Goal: Task Accomplishment & Management: Complete application form

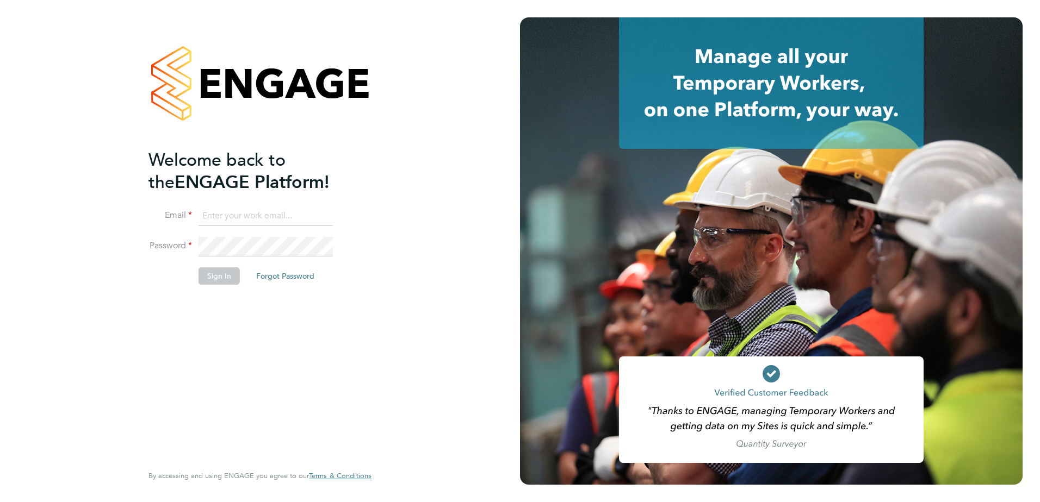
type input "freddie.morel@countrysidepartnerships.com"
click at [221, 284] on button "Sign In" at bounding box center [218, 276] width 41 height 17
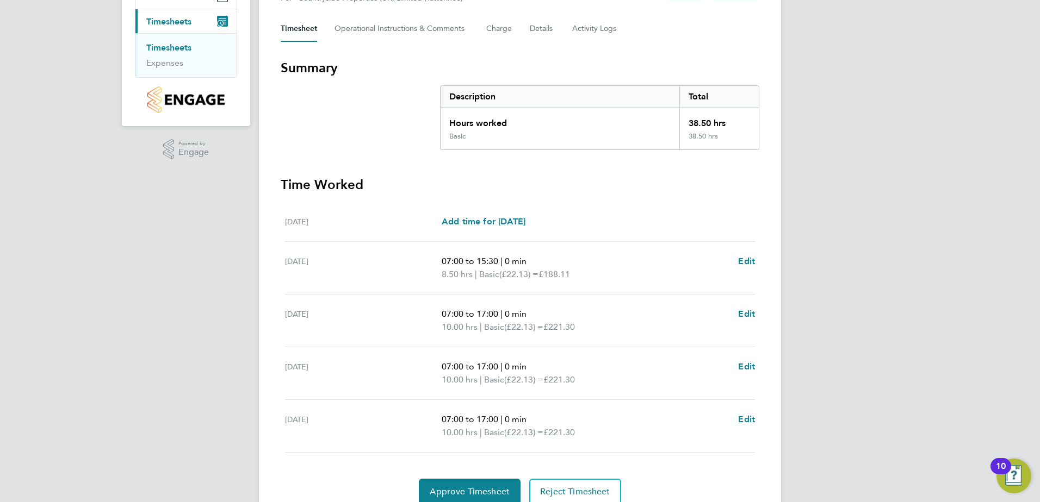
scroll to position [191, 0]
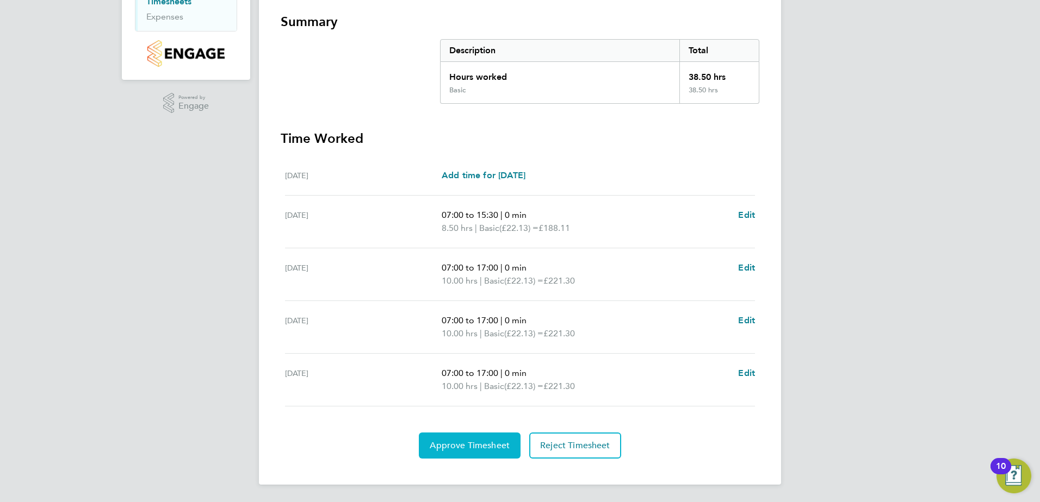
click at [507, 445] on span "Approve Timesheet" at bounding box center [470, 445] width 80 height 11
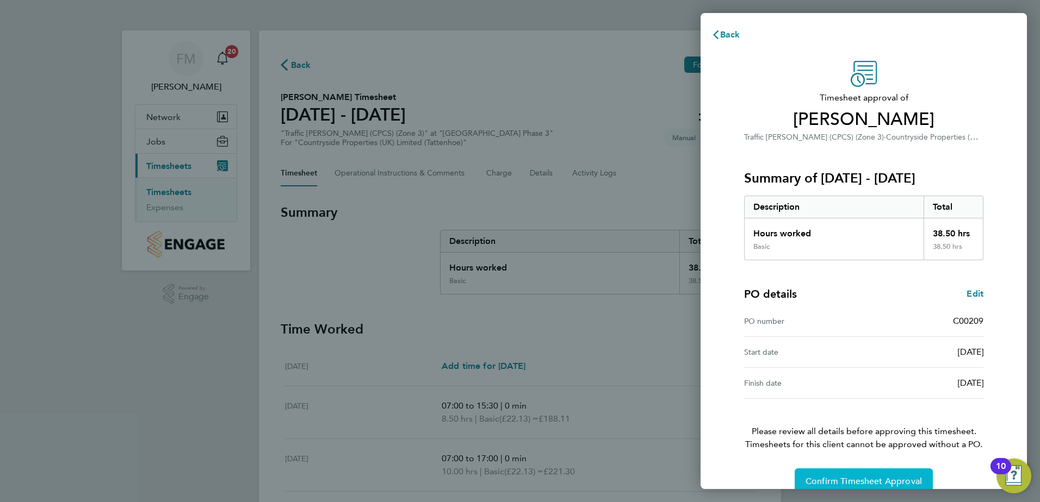
click at [864, 469] on button "Confirm Timesheet Approval" at bounding box center [863, 482] width 138 height 26
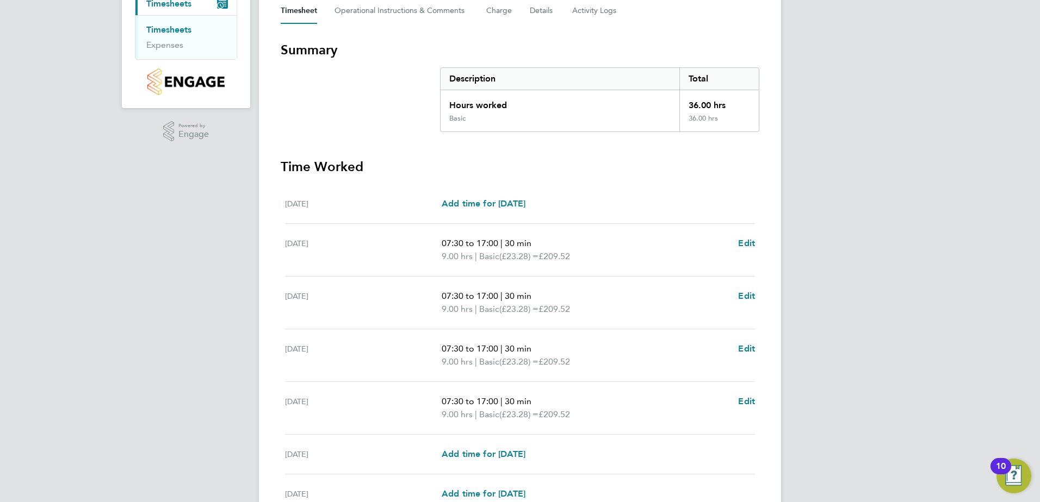
scroll to position [270, 0]
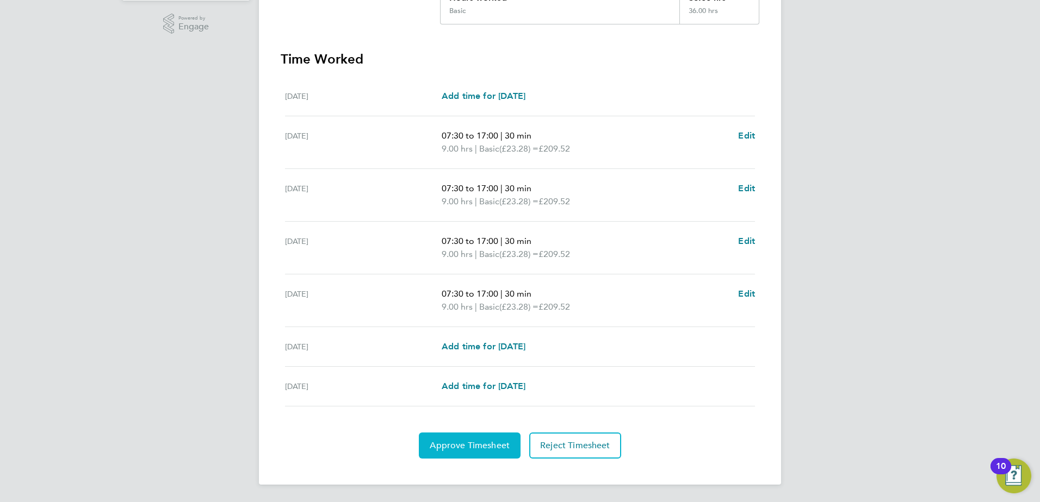
click at [477, 443] on span "Approve Timesheet" at bounding box center [470, 445] width 80 height 11
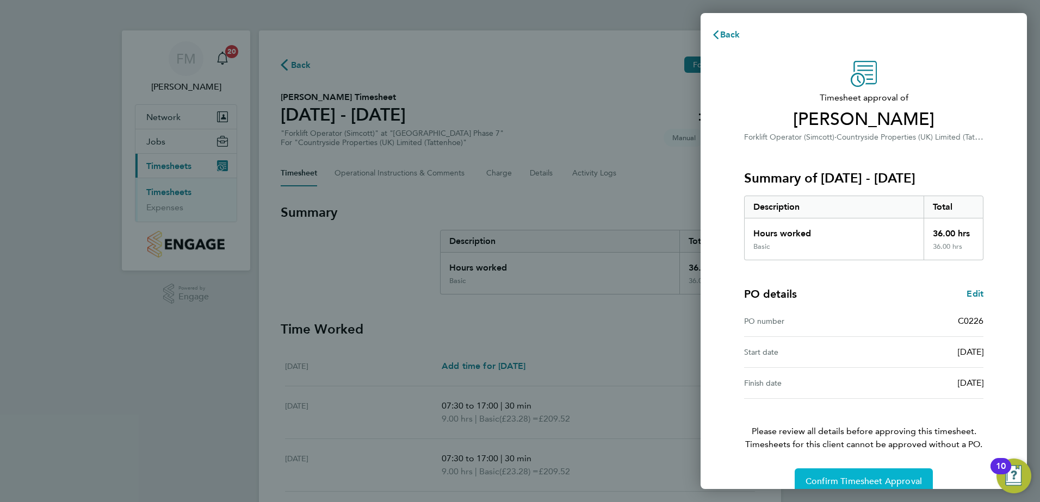
click at [842, 471] on button "Confirm Timesheet Approval" at bounding box center [863, 482] width 138 height 26
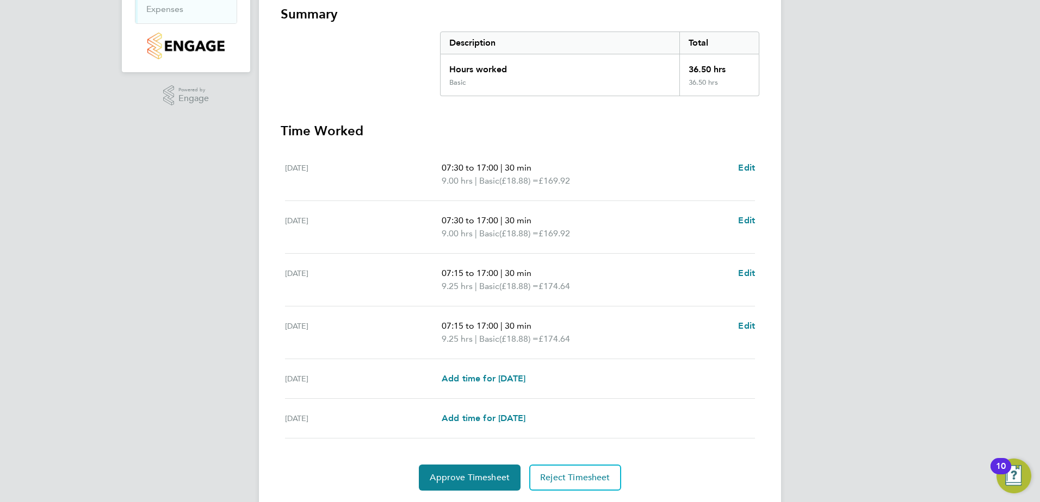
scroll to position [218, 0]
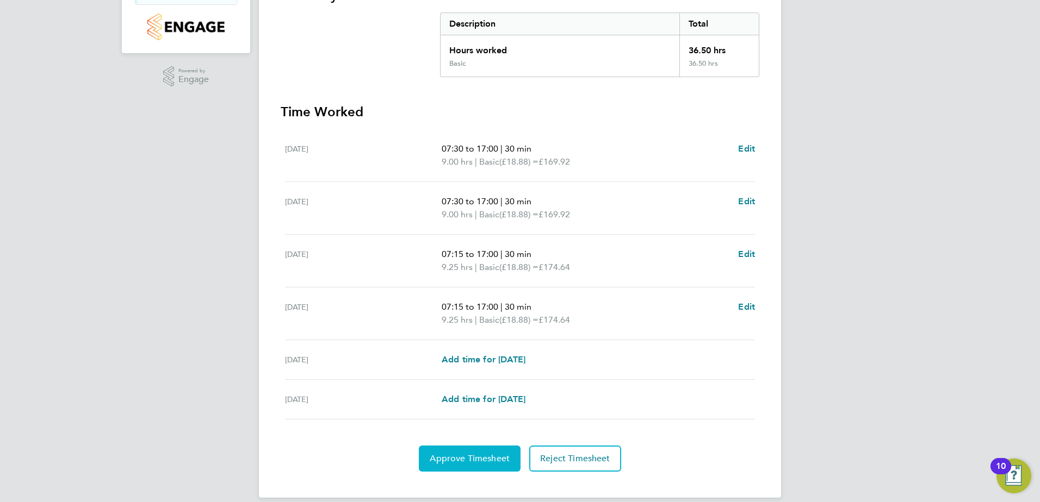
click at [490, 448] on button "Approve Timesheet" at bounding box center [470, 459] width 102 height 26
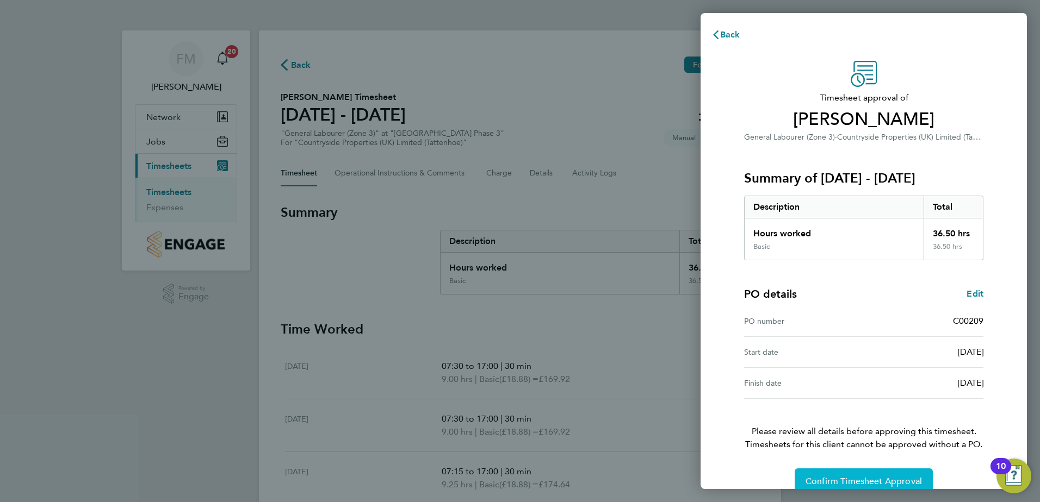
click at [890, 485] on span "Confirm Timesheet Approval" at bounding box center [863, 481] width 116 height 11
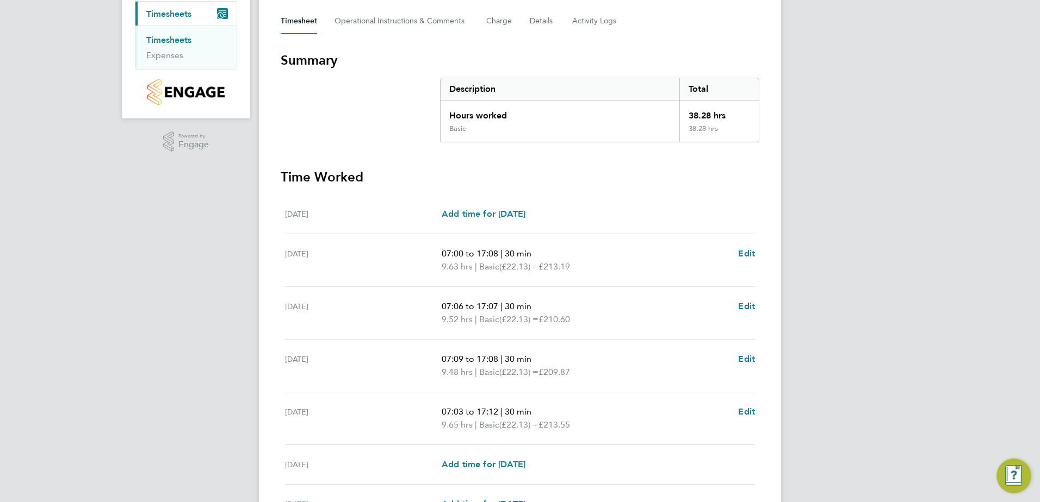
scroll to position [218, 0]
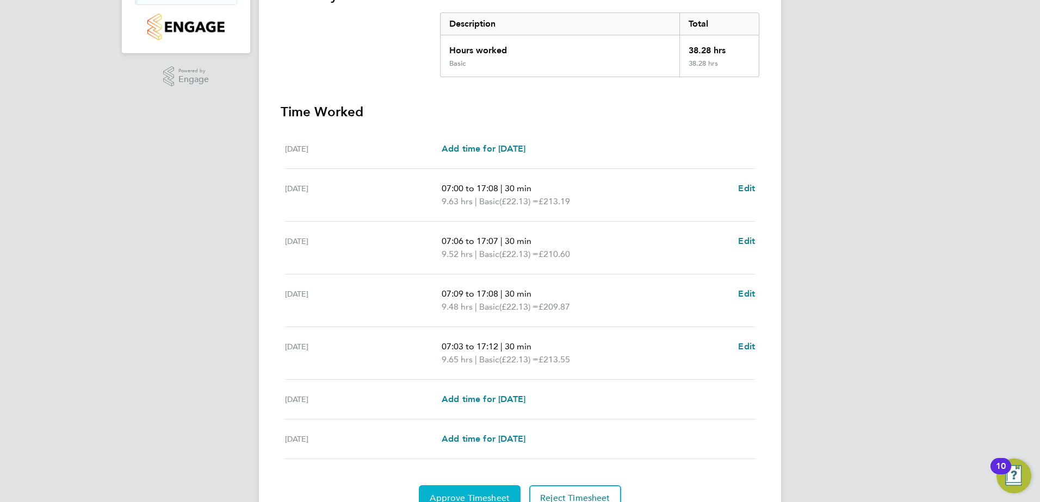
click at [485, 490] on button "Approve Timesheet" at bounding box center [470, 499] width 102 height 26
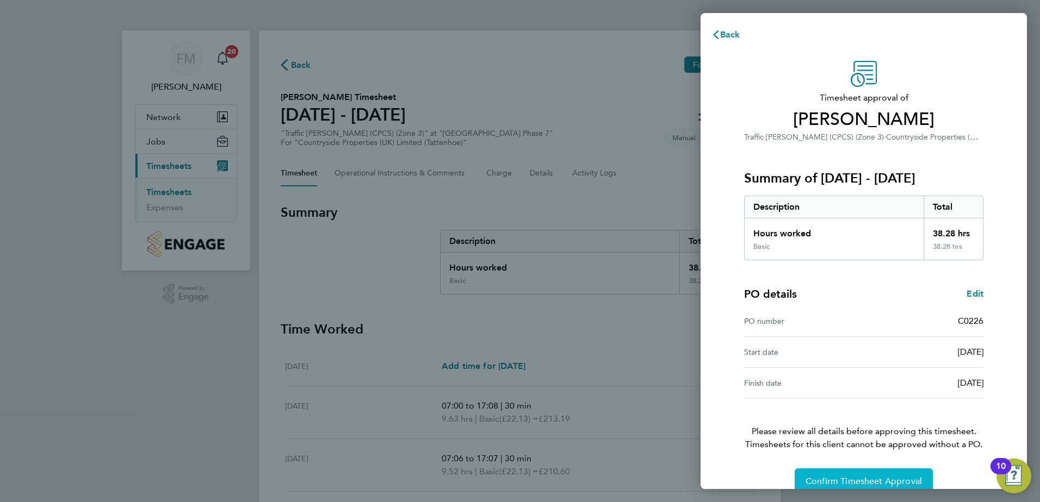
click at [910, 479] on span "Confirm Timesheet Approval" at bounding box center [863, 481] width 116 height 11
